Goal: Task Accomplishment & Management: Use online tool/utility

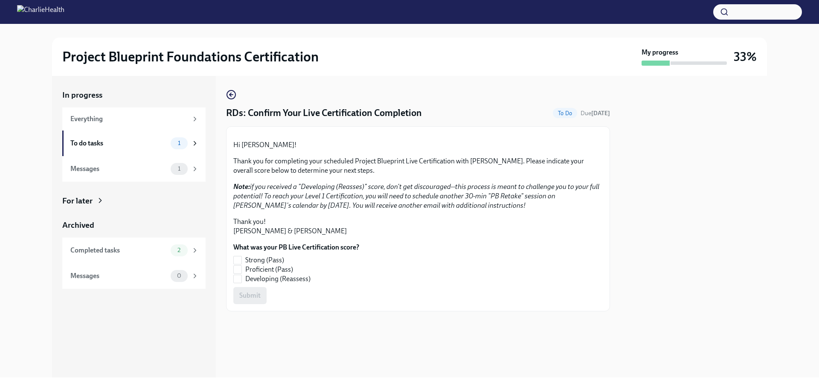
scroll to position [51, 0]
click at [238, 273] on input "Proficient (Pass)" at bounding box center [238, 270] width 8 height 8
click at [241, 304] on button "Submit" at bounding box center [249, 295] width 33 height 17
checkbox input "true"
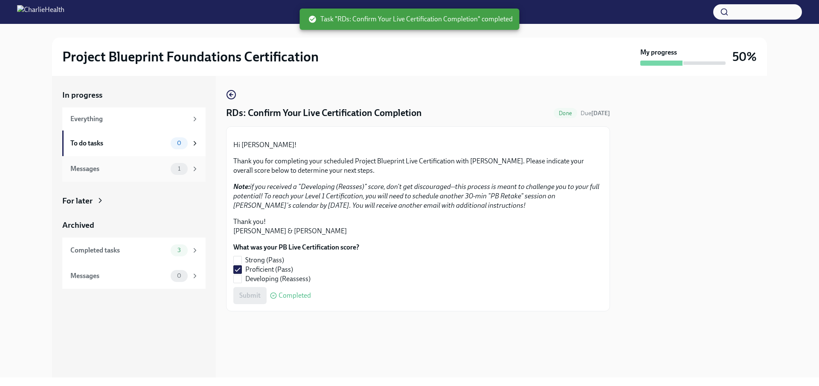
click at [193, 168] on icon at bounding box center [195, 169] width 8 height 8
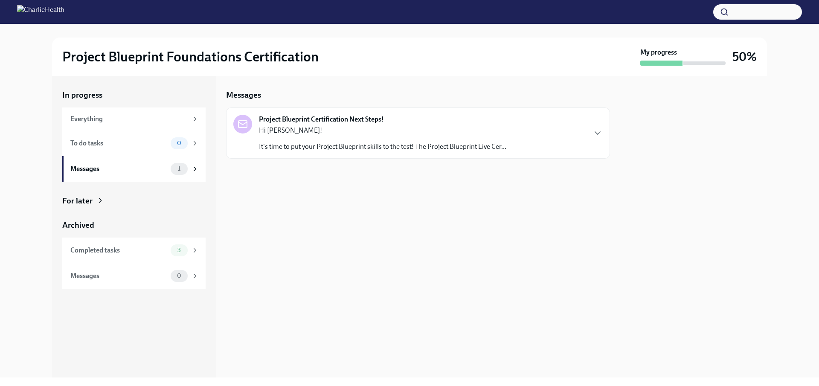
click at [384, 147] on p "It's time to put your Project Blueprint skills to the test! The Project Bluepri…" at bounding box center [382, 146] width 247 height 9
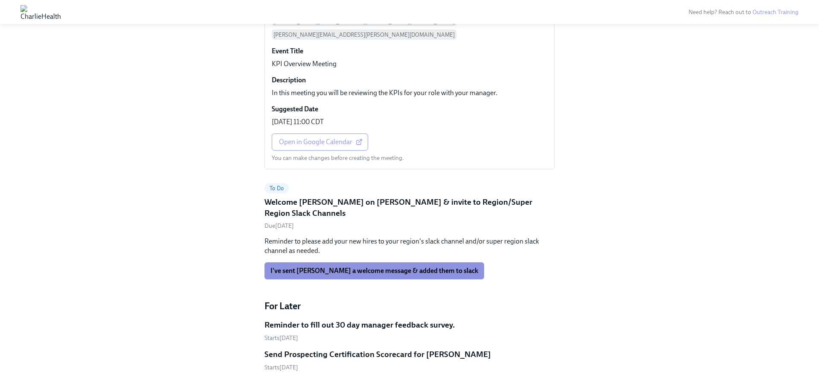
scroll to position [497, 0]
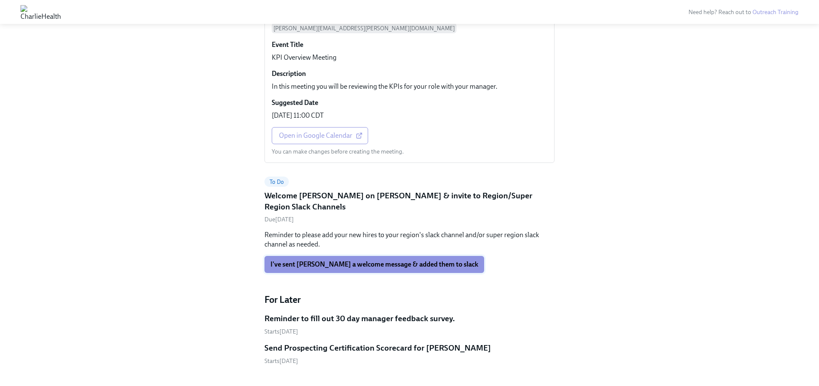
click at [334, 260] on span "I've sent [PERSON_NAME] a welcome message & added them to slack" at bounding box center [374, 264] width 208 height 9
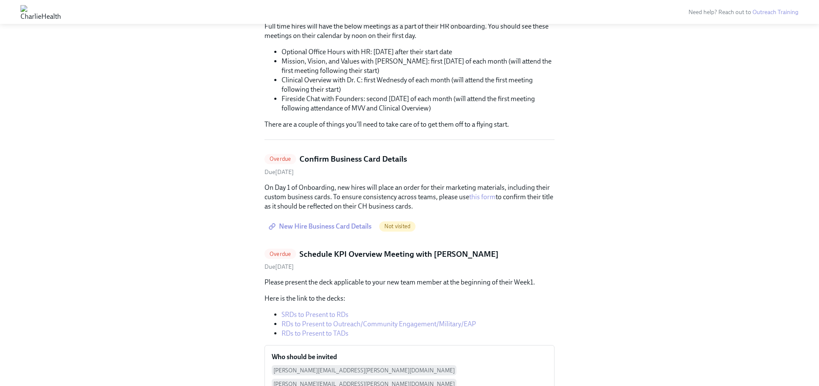
scroll to position [166, 0]
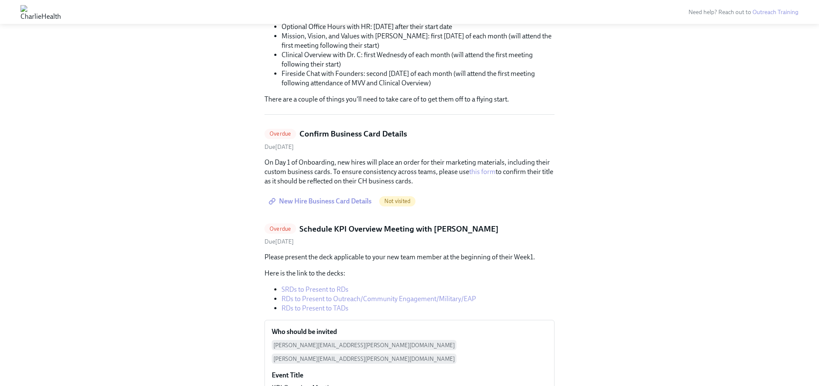
click at [295, 203] on span "New Hire Business Card Details" at bounding box center [320, 201] width 101 height 9
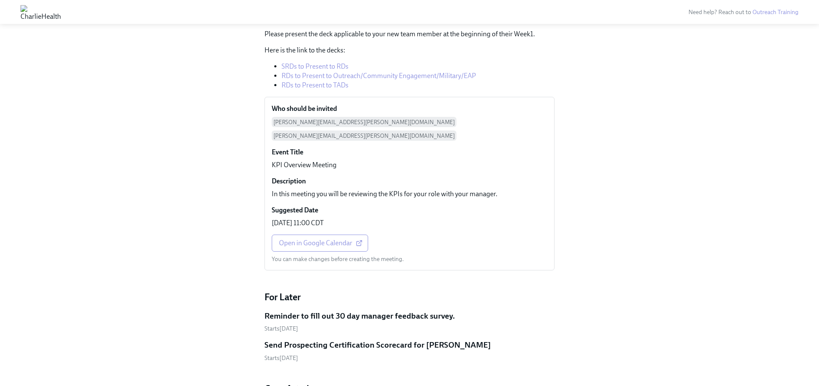
scroll to position [290, 0]
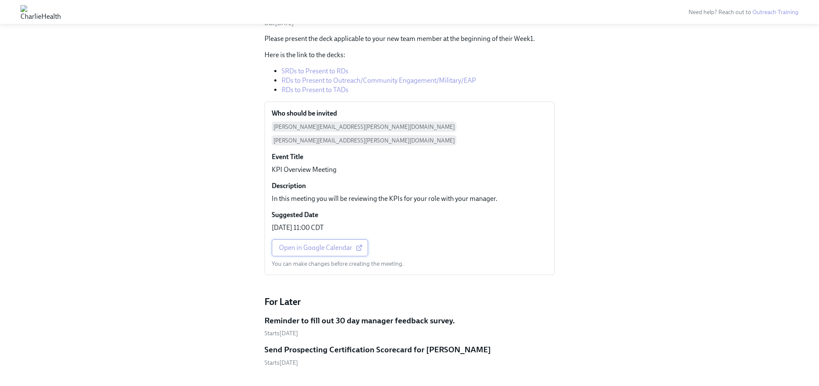
click at [286, 241] on link "Open in Google Calendar" at bounding box center [320, 247] width 96 height 17
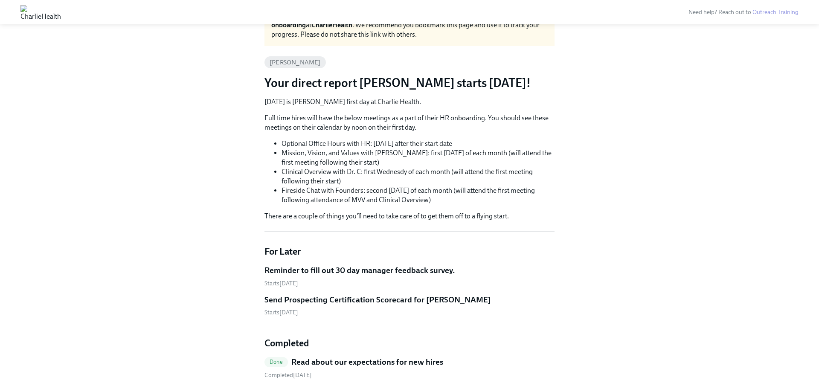
scroll to position [0, 0]
